Goal: Find specific page/section: Find specific page/section

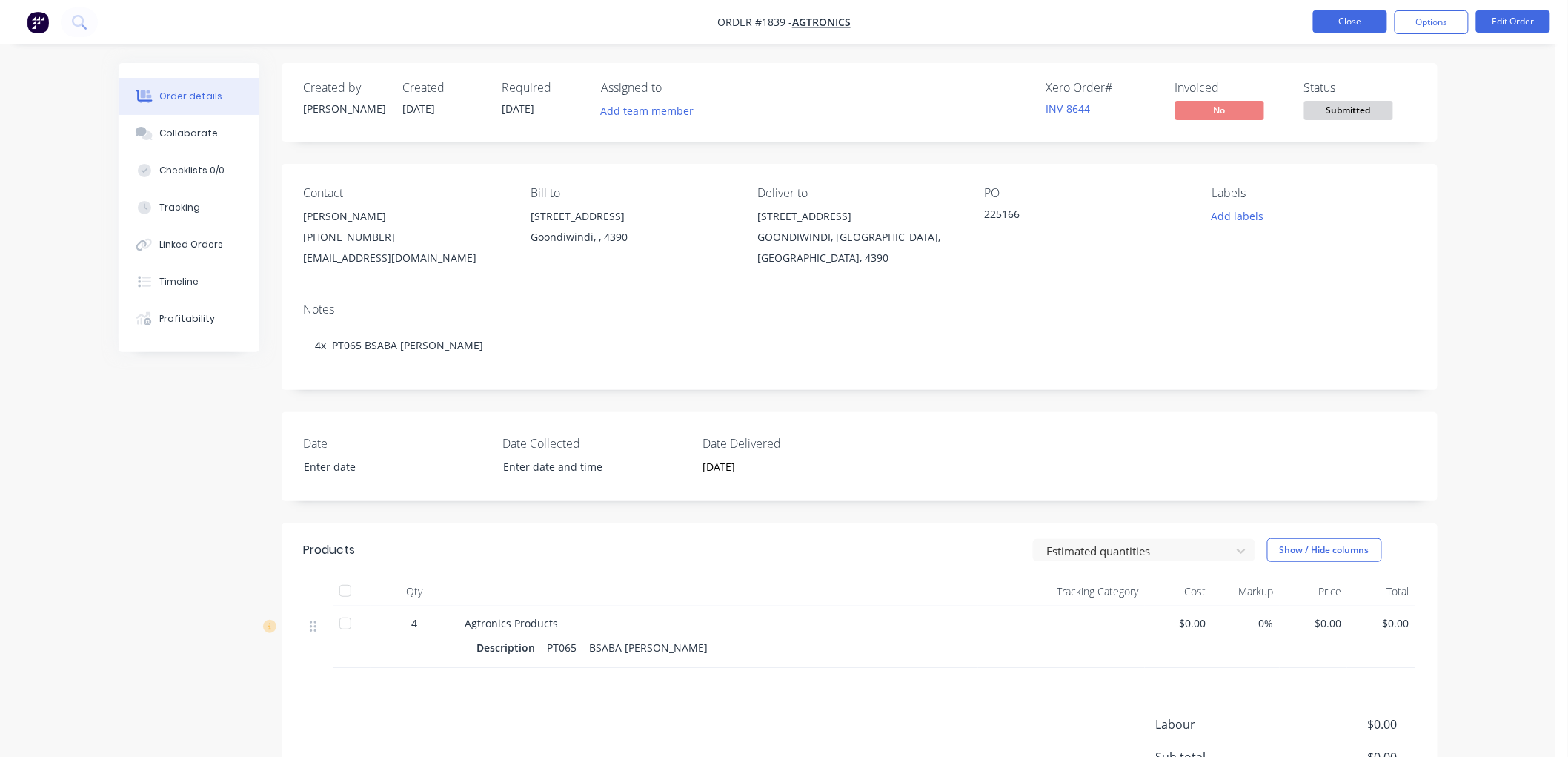
click at [1365, 28] on button "Close" at bounding box center [1349, 21] width 74 height 22
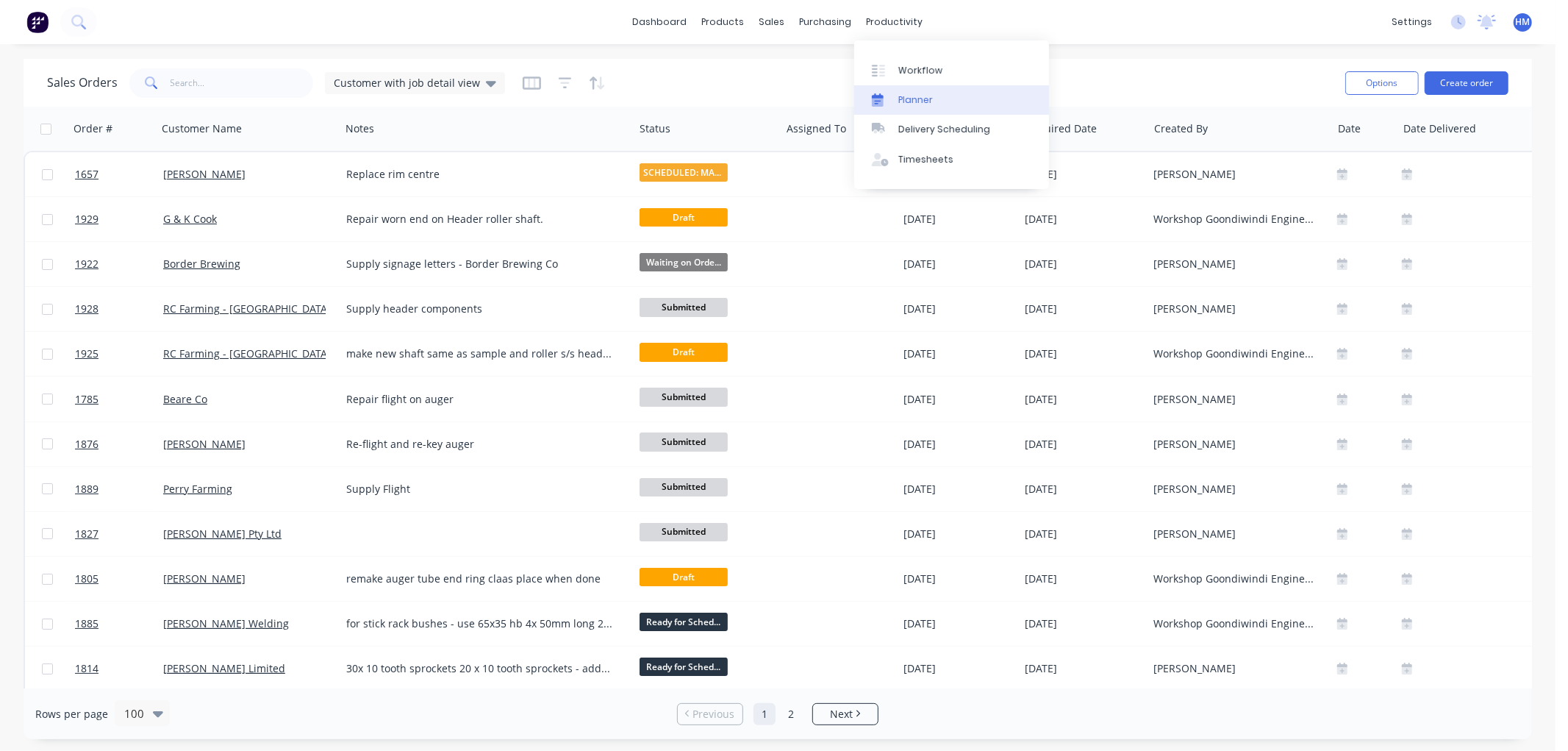
click at [900, 96] on div "Planner" at bounding box center [915, 99] width 34 height 13
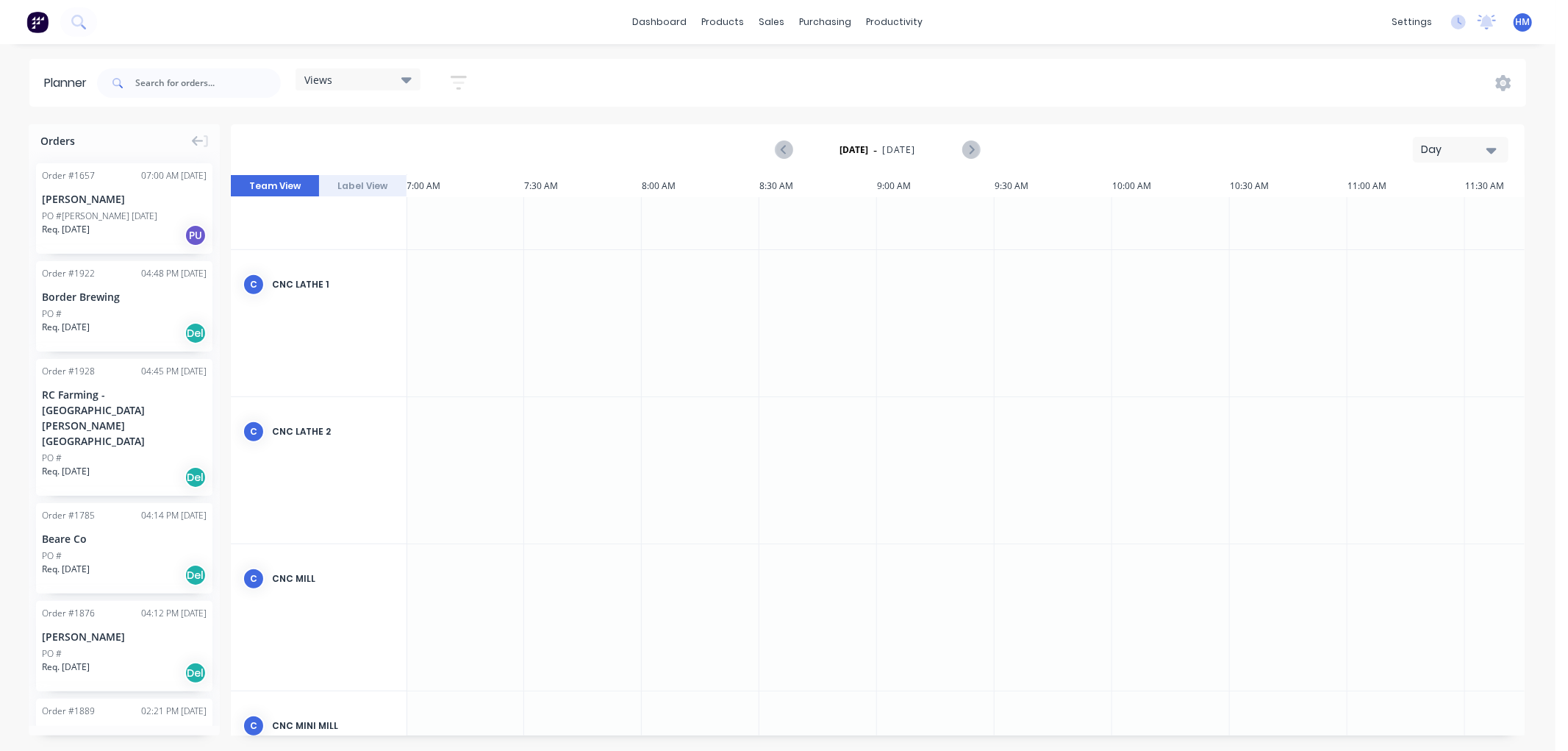
scroll to position [785, 236]
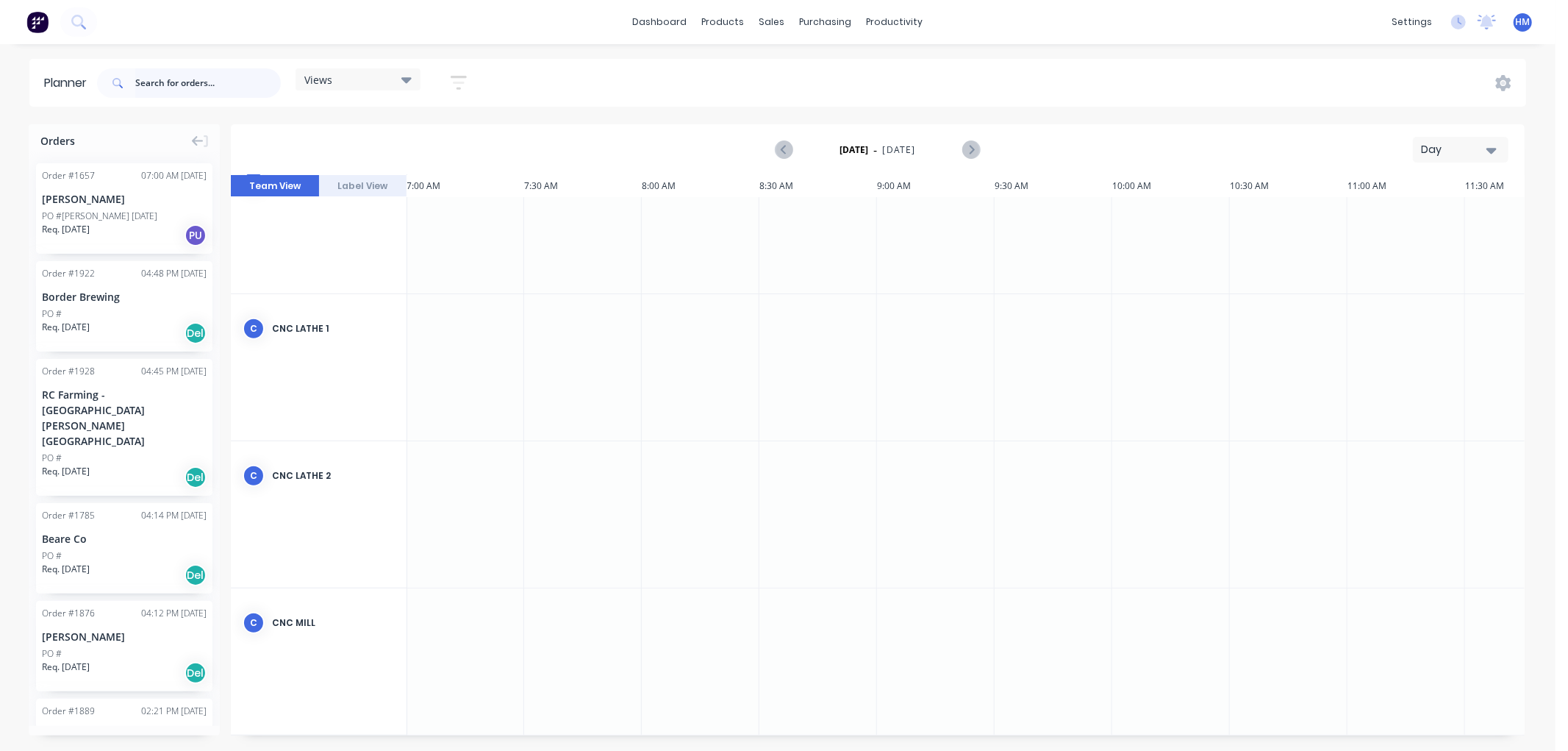
click at [235, 88] on input "text" at bounding box center [208, 84] width 145 height 29
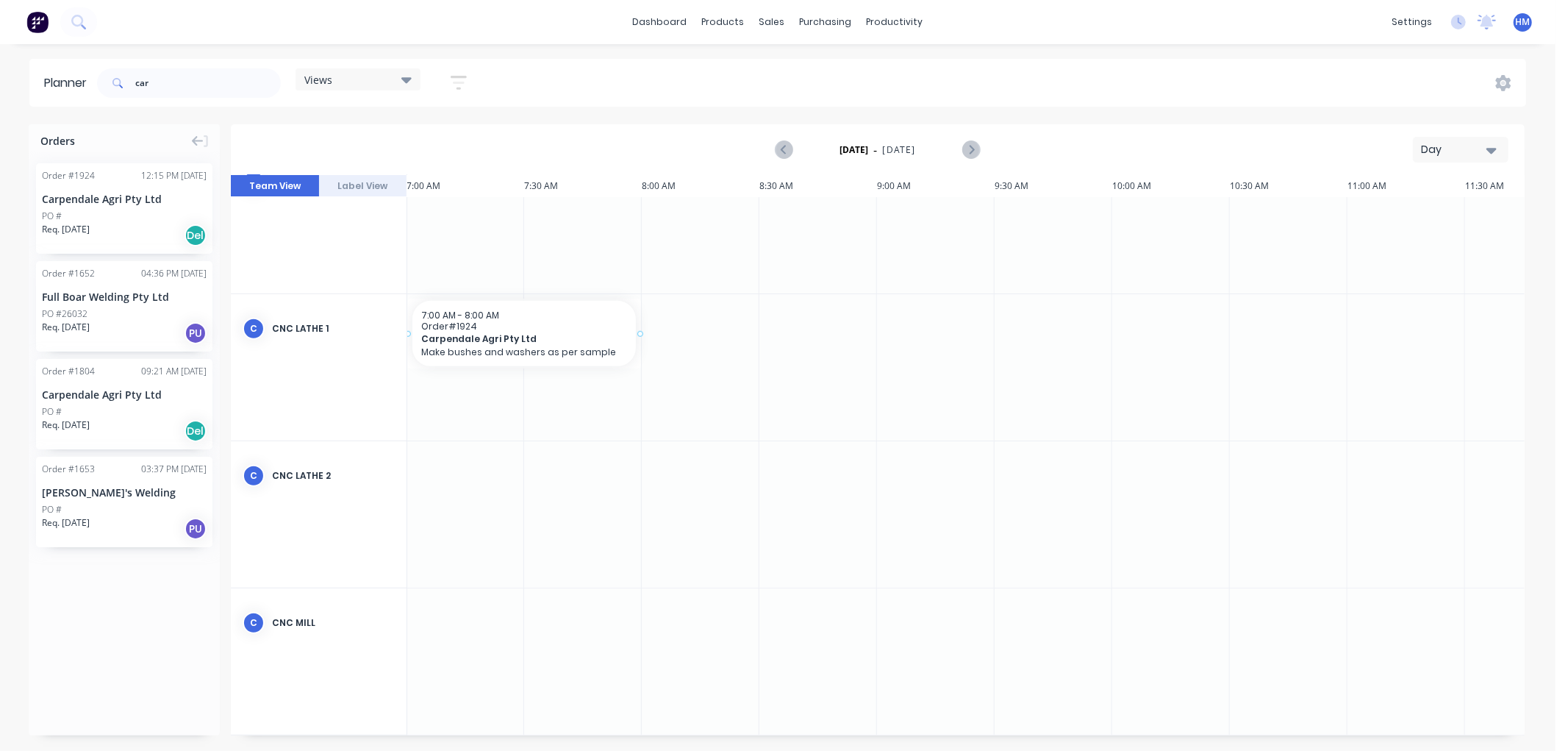
scroll to position [785, 232]
drag, startPoint x: 103, startPoint y: 200, endPoint x: 710, endPoint y: 388, distance: 635.4
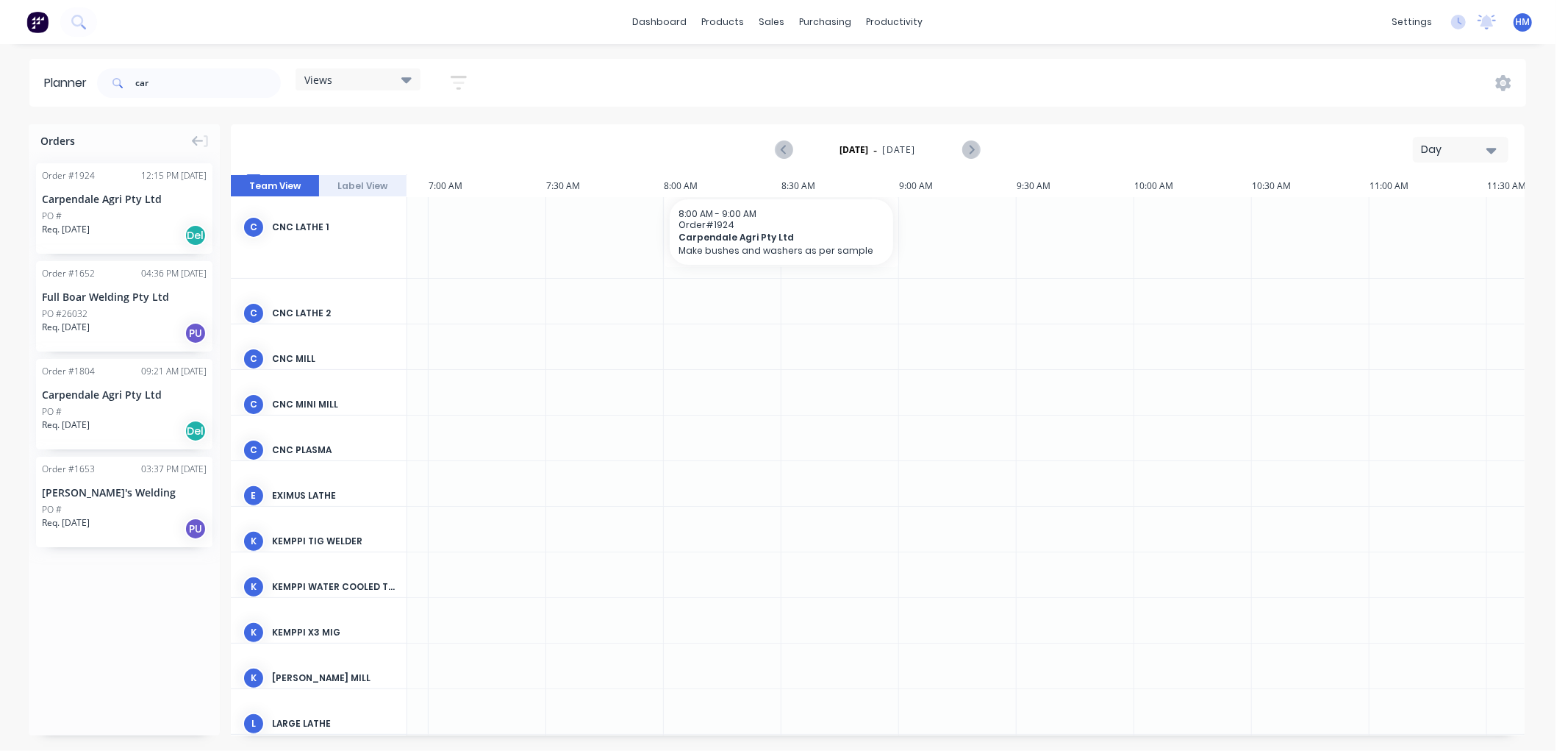
scroll to position [278, 236]
drag, startPoint x: 876, startPoint y: 232, endPoint x: 1446, endPoint y: 220, distance: 570.1
click at [1446, 220] on div at bounding box center [878, 455] width 1294 height 560
drag, startPoint x: 1108, startPoint y: 230, endPoint x: 1248, endPoint y: 225, distance: 140.1
click at [1248, 225] on div at bounding box center [878, 455] width 1294 height 560
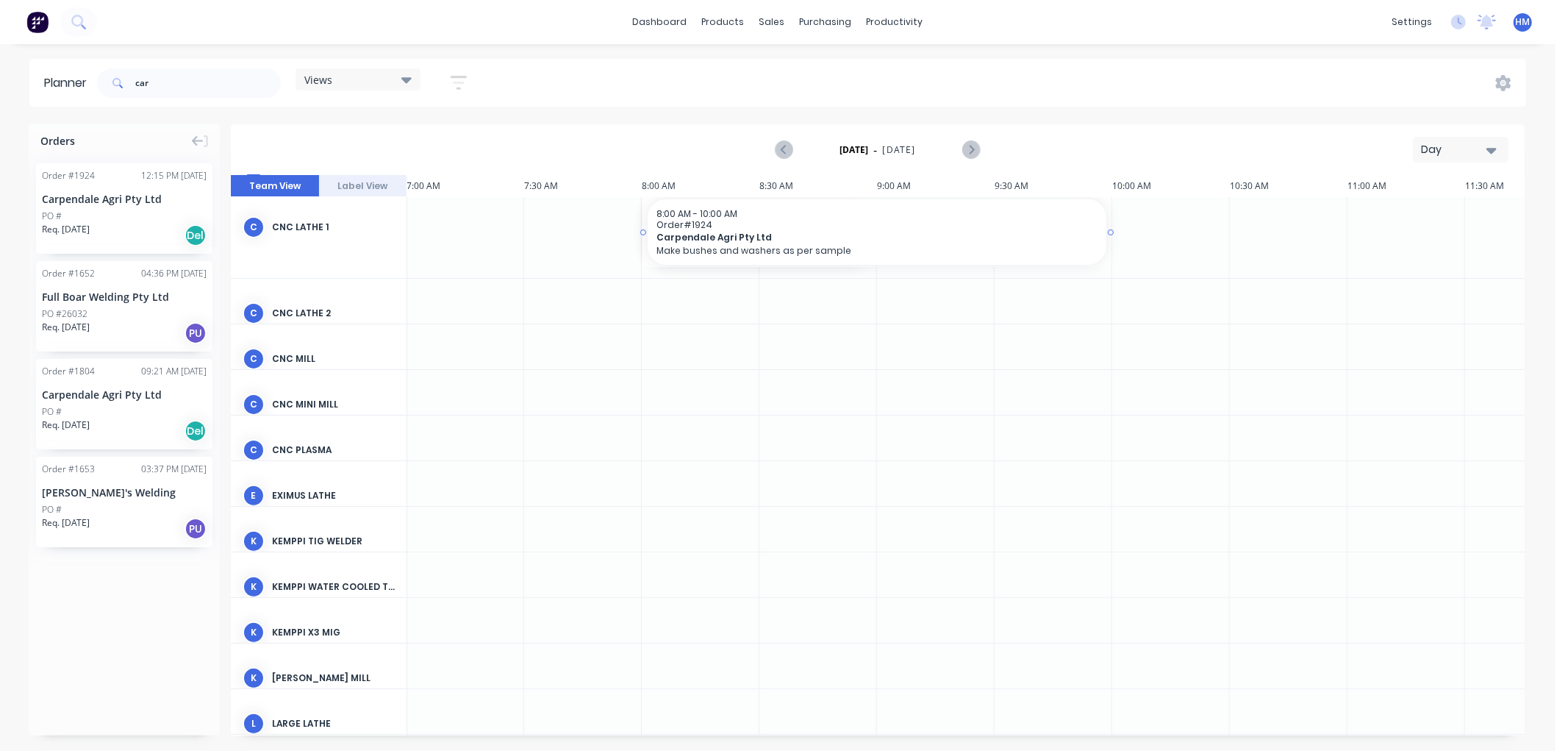
click at [1112, 232] on div at bounding box center [878, 455] width 1294 height 560
drag, startPoint x: 1091, startPoint y: 232, endPoint x: 1255, endPoint y: 220, distance: 164.4
click at [1255, 220] on div at bounding box center [878, 455] width 1294 height 560
drag, startPoint x: 1107, startPoint y: 231, endPoint x: 1208, endPoint y: 226, distance: 101.1
click at [1208, 226] on div at bounding box center [878, 455] width 1294 height 560
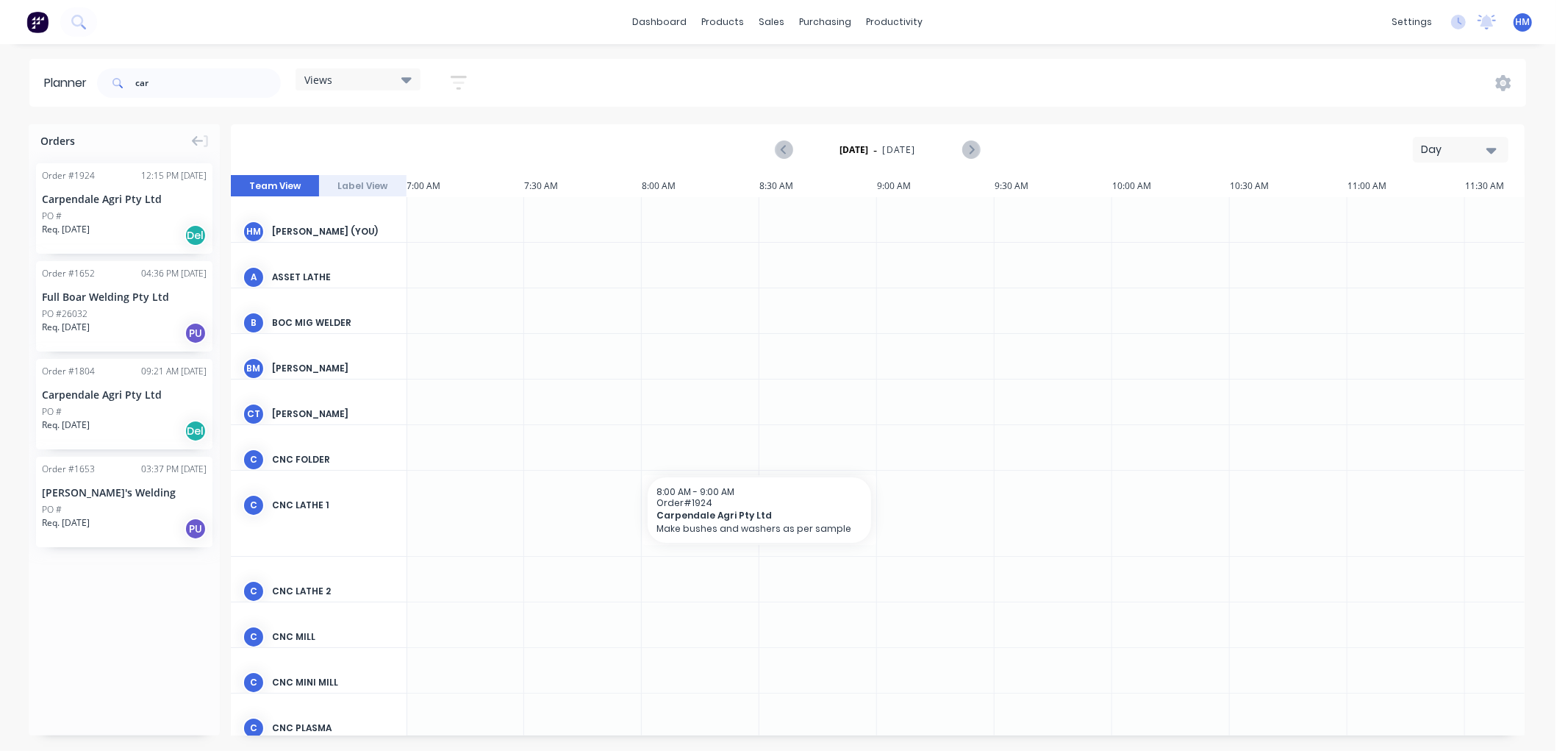
scroll to position [0, 229]
drag, startPoint x: 93, startPoint y: 226, endPoint x: 696, endPoint y: 386, distance: 623.9
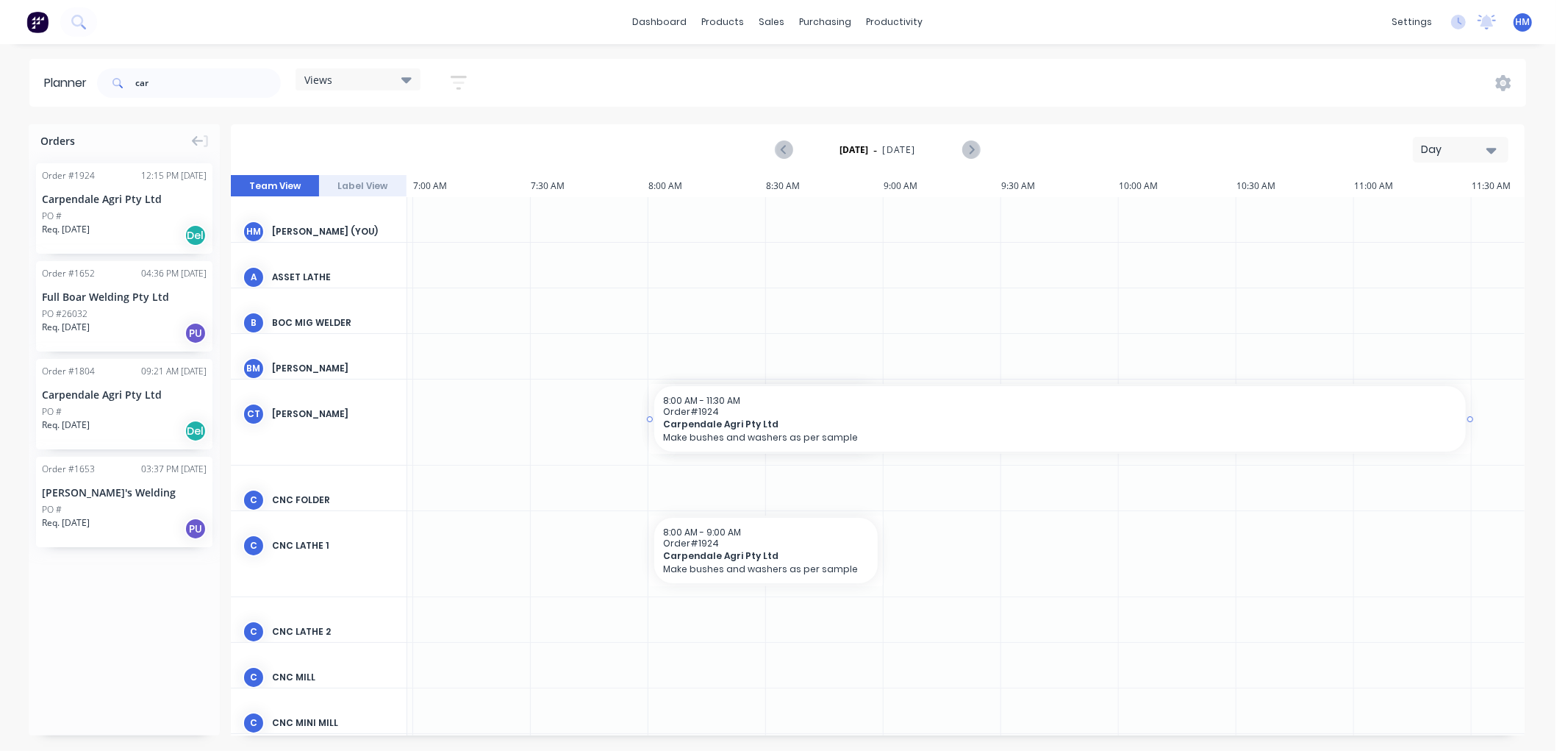
drag, startPoint x: 881, startPoint y: 421, endPoint x: 1442, endPoint y: 416, distance: 561.0
click at [152, 91] on input "car" at bounding box center [208, 84] width 145 height 29
type input "c"
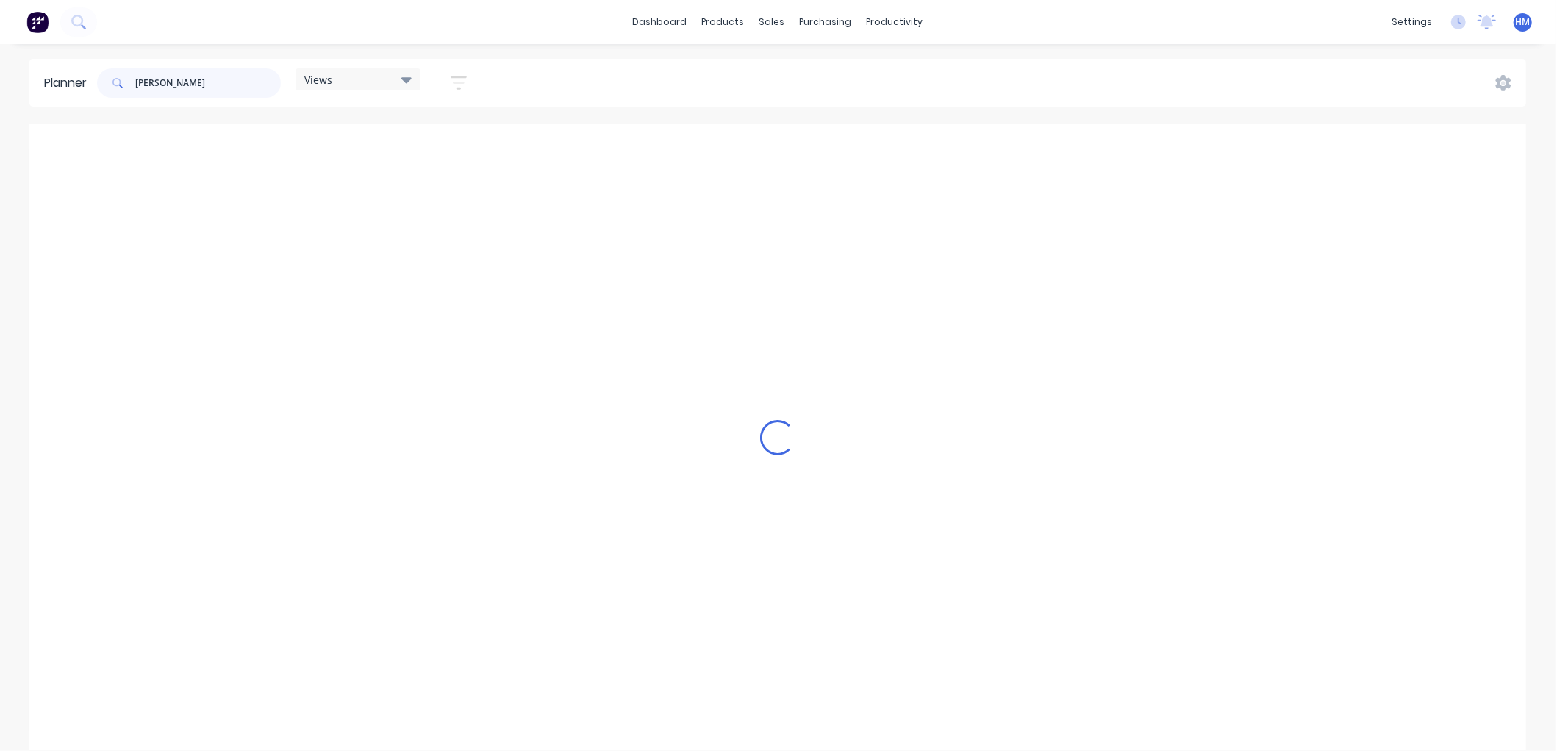
scroll to position [0, 236]
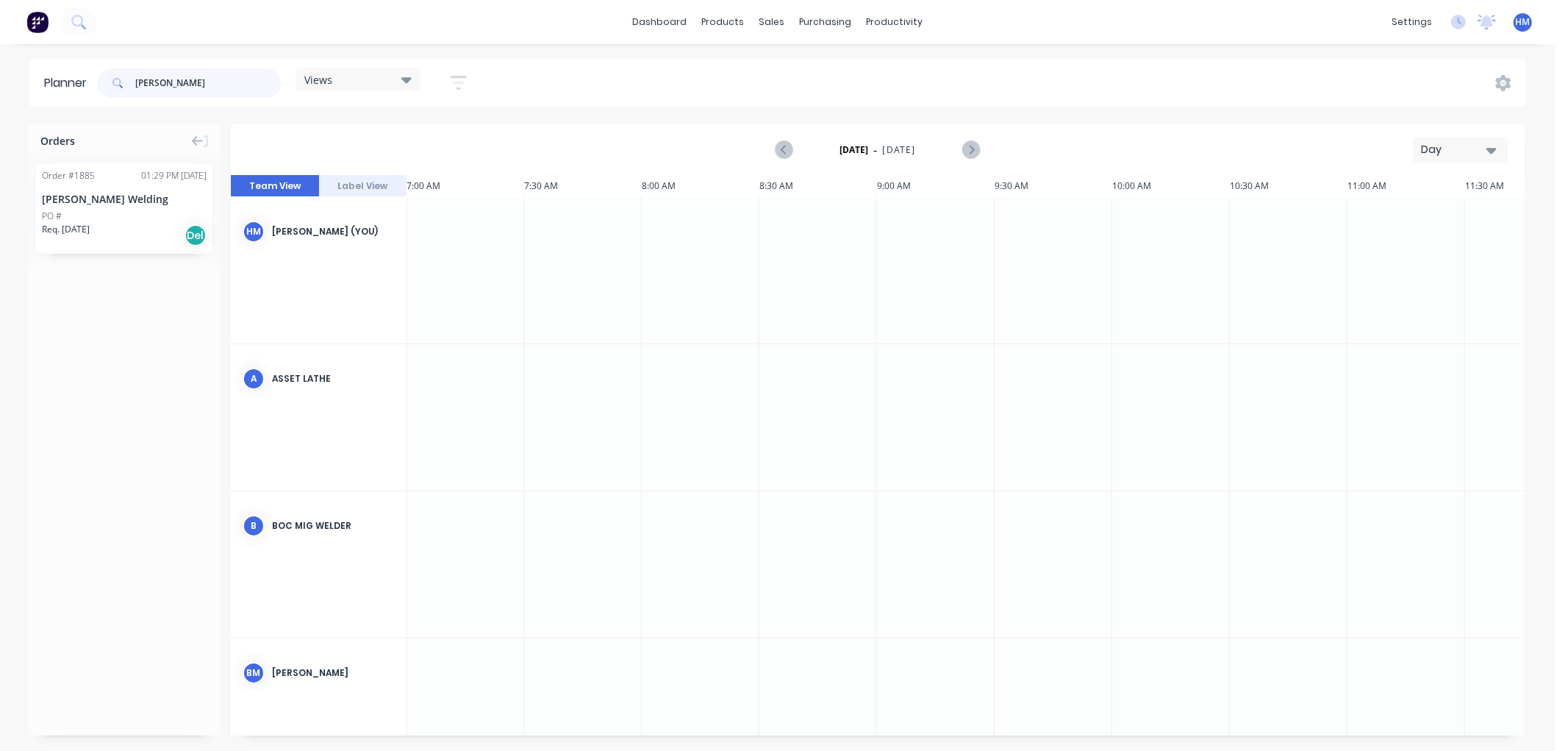
type input "[PERSON_NAME]"
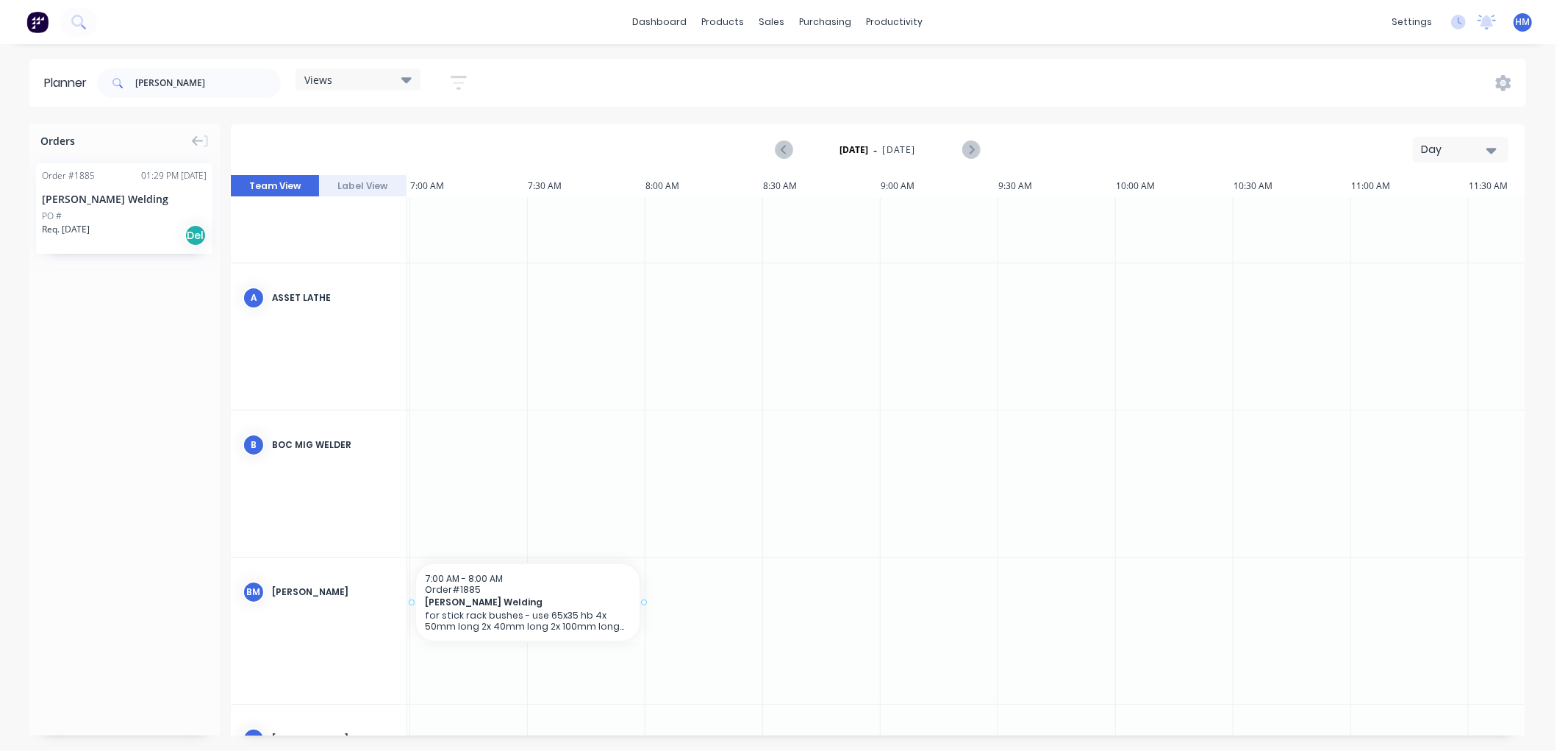
scroll to position [81, 226]
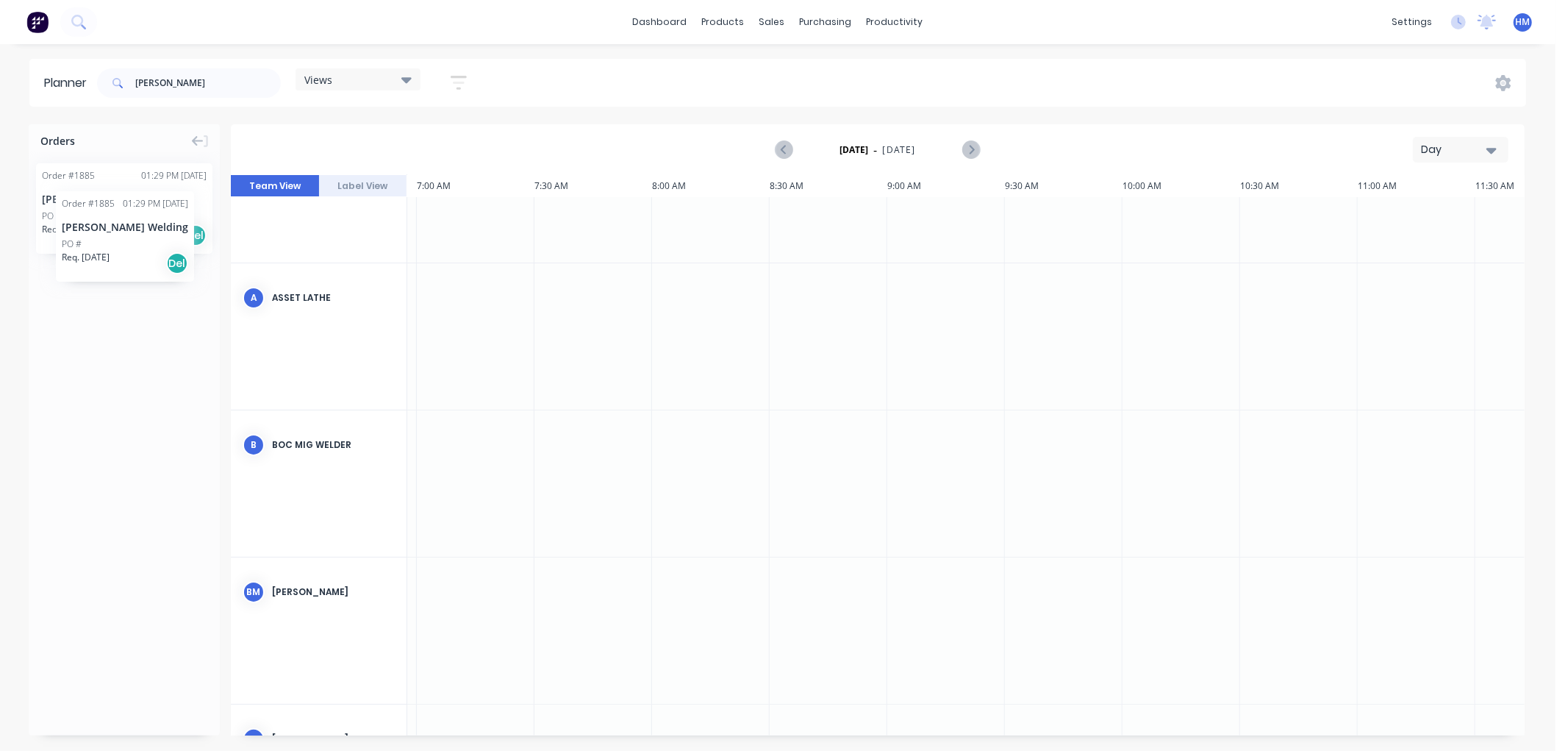
drag, startPoint x: 112, startPoint y: 203, endPoint x: 56, endPoint y: 180, distance: 60.5
click at [266, 179] on button "Team View" at bounding box center [275, 186] width 88 height 22
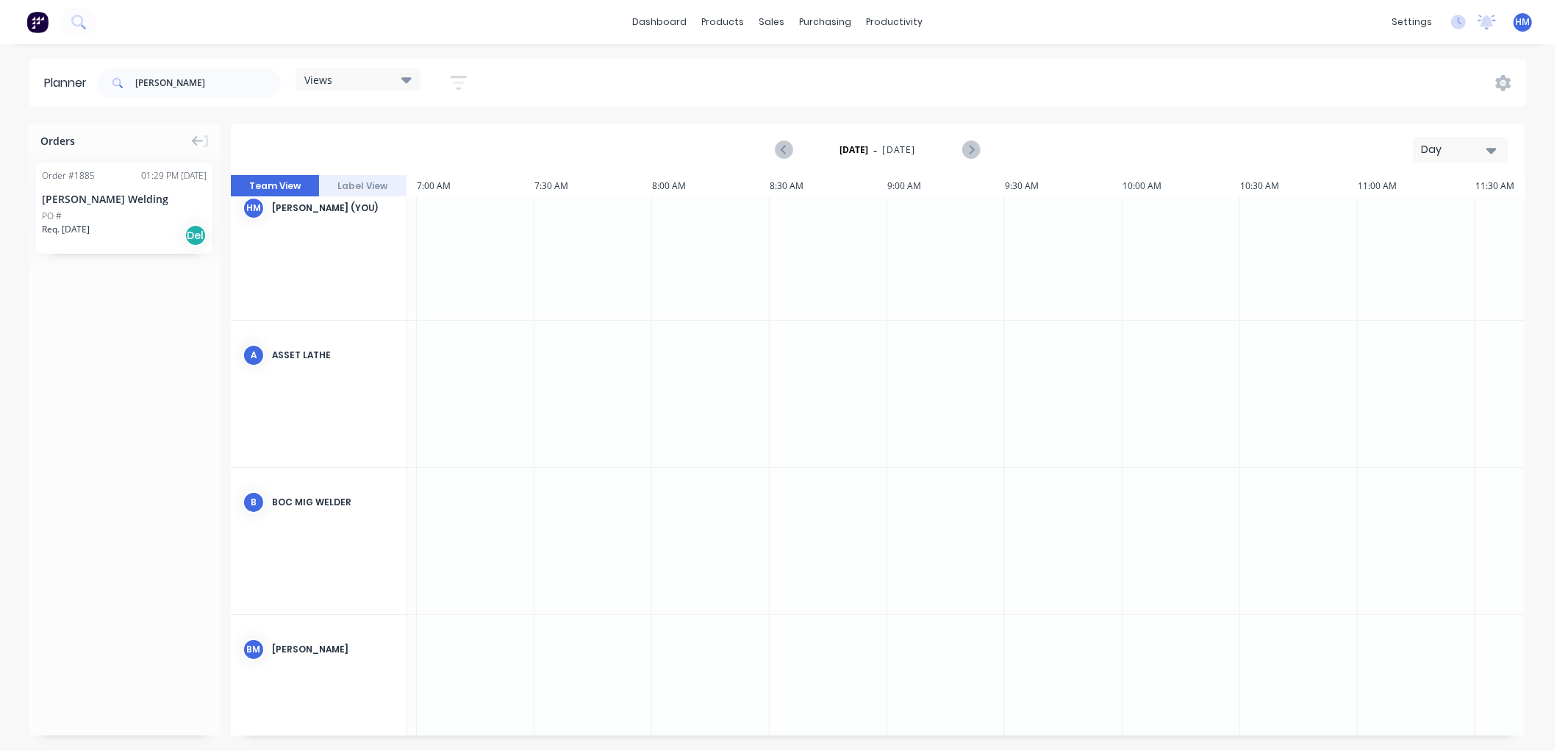
scroll to position [0, 226]
click at [281, 186] on button "Team View" at bounding box center [275, 186] width 88 height 22
click at [328, 189] on button "Label View" at bounding box center [364, 186] width 88 height 22
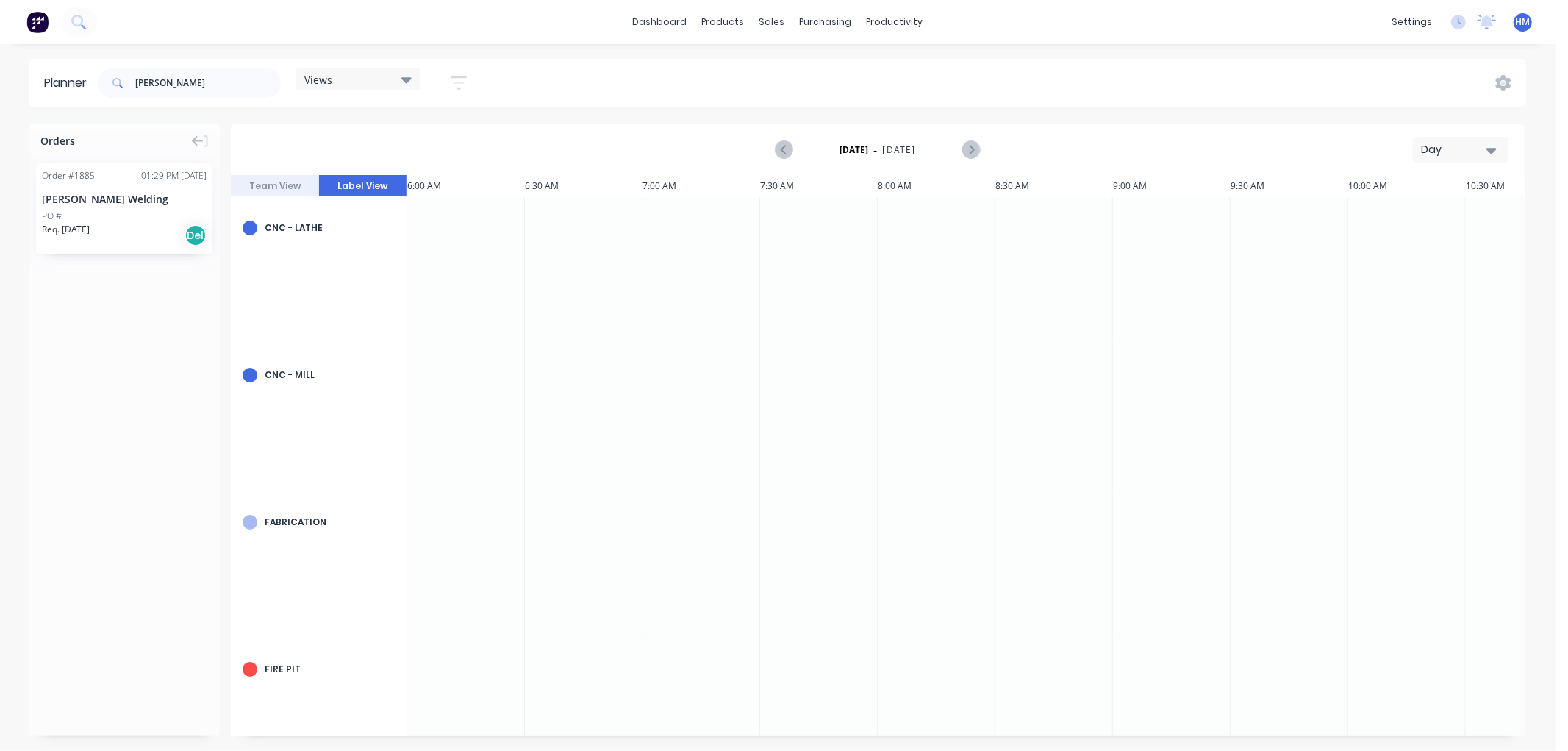
scroll to position [0, 236]
click at [297, 189] on button "Team View" at bounding box center [275, 186] width 88 height 22
